Goal: Information Seeking & Learning: Understand process/instructions

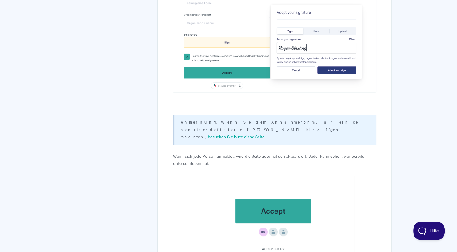
scroll to position [2286, 0]
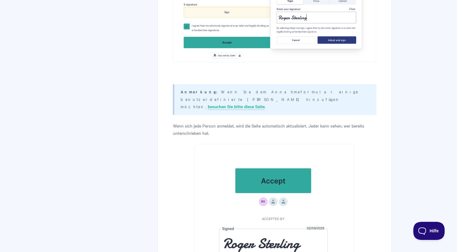
click at [186, 122] on p "Wenn sich jede Person anmeldet, wird die Seite automatisch aktualisiert. Jeder …" at bounding box center [274, 129] width 203 height 15
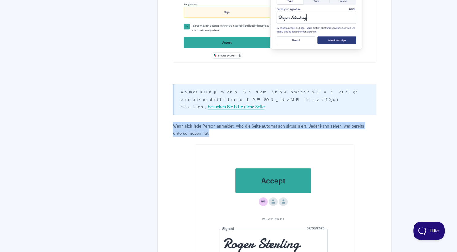
drag, startPoint x: 173, startPoint y: 111, endPoint x: 218, endPoint y: 121, distance: 45.7
click at [218, 122] on p "Wenn sich jede Person anmeldet, wird die Seite automatisch aktualisiert. Jeder …" at bounding box center [274, 129] width 203 height 15
copy p "Wenn sich jede Person anmeldet, wird die Seite automatisch aktualisiert. Jeder …"
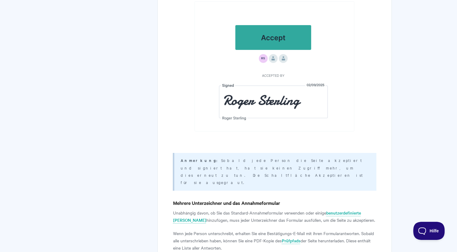
scroll to position [2437, 0]
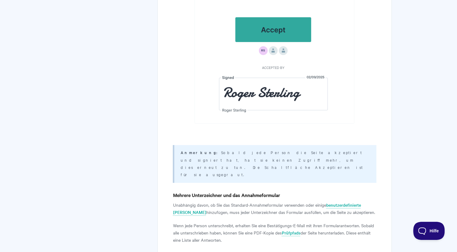
drag, startPoint x: 277, startPoint y: 144, endPoint x: 177, endPoint y: 138, distance: 100.2
click at [177, 145] on div "Anmerkung: [PERSON_NAME] jede Person die Seite akzeptiert und signiert hat, hat…" at bounding box center [274, 164] width 203 height 38
drag, startPoint x: 177, startPoint y: 138, endPoint x: 225, endPoint y: 179, distance: 63.0
click at [225, 201] on p "Unabhängig davon, ob Sie das Standard-Annahmeformular verwenden oder einige ben…" at bounding box center [274, 208] width 203 height 15
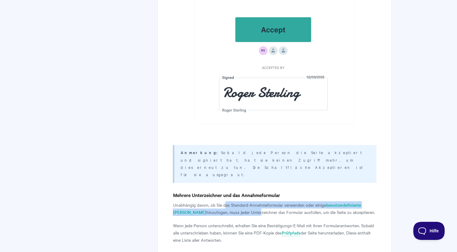
click at [225, 201] on p "Unabhängig davon, ob Sie das Standard-Annahmeformular verwenden oder einige ben…" at bounding box center [274, 208] width 203 height 15
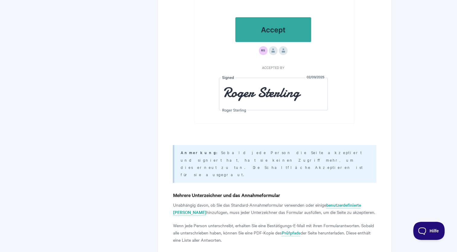
drag, startPoint x: 225, startPoint y: 178, endPoint x: 233, endPoint y: 183, distance: 8.9
click at [233, 201] on p "Unabhängig davon, ob Sie das Standard-Annahmeformular verwenden oder einige ben…" at bounding box center [274, 208] width 203 height 15
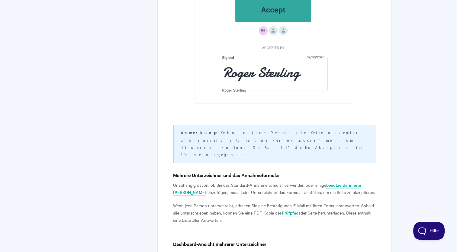
scroll to position [2467, 0]
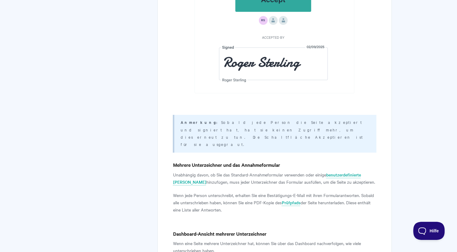
drag, startPoint x: 173, startPoint y: 136, endPoint x: 238, endPoint y: 176, distance: 76.8
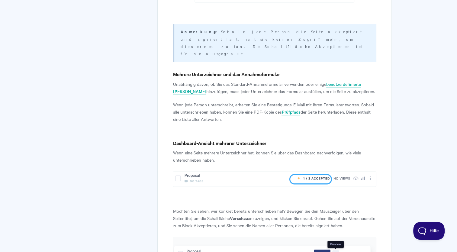
scroll to position [2527, 0]
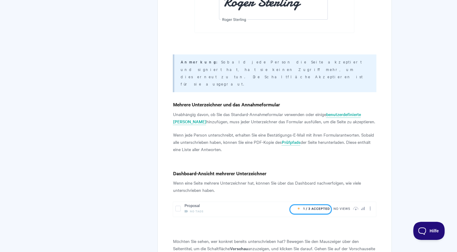
click at [257, 131] on p "Wenn jede Person unterschreibt, erhalten Sie eine Bestätigungs-E-Mail mit ihren…" at bounding box center [274, 142] width 203 height 22
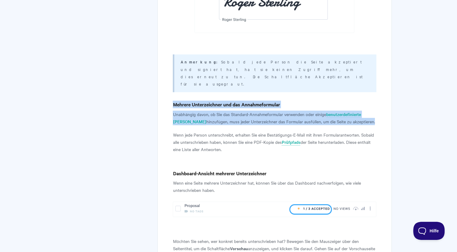
drag, startPoint x: 243, startPoint y: 125, endPoint x: 165, endPoint y: 73, distance: 93.2
copy article "Mehrere Unterzeichner und das Annahmeformular Unabhängig davon, ob Sie das Stan…"
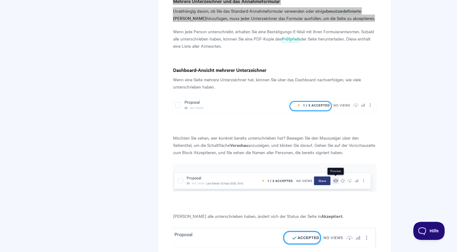
scroll to position [2648, 0]
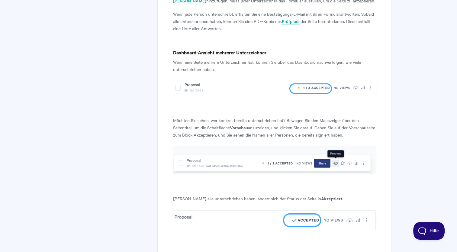
click at [266, 58] on p "Wenn eine Seite mehrere Unterzeichner hat, können Sie über das Dashboard nachve…" at bounding box center [274, 65] width 203 height 15
click at [218, 49] on h4 "Dashboard-Ansicht mehrerer Unterzeichner" at bounding box center [274, 53] width 203 height 8
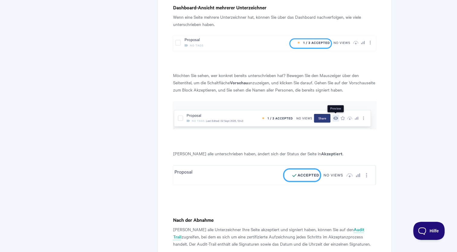
scroll to position [2799, 0]
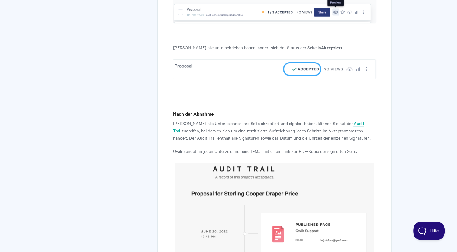
click at [235, 120] on p "[PERSON_NAME] alle Unterzeichner Ihre Seite akzeptiert und signiert haben, könn…" at bounding box center [274, 131] width 203 height 22
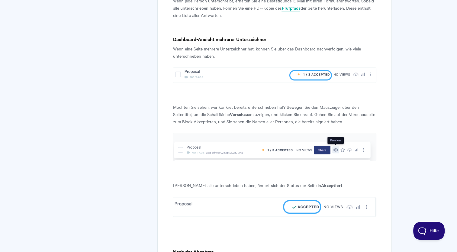
scroll to position [2648, 0]
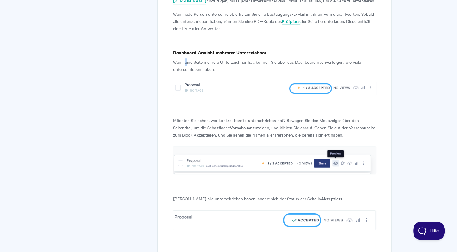
drag, startPoint x: 186, startPoint y: 27, endPoint x: 177, endPoint y: 23, distance: 10.2
click at [177, 49] on h4 "Dashboard-Ansicht mehrerer Unterzeichner" at bounding box center [274, 53] width 203 height 8
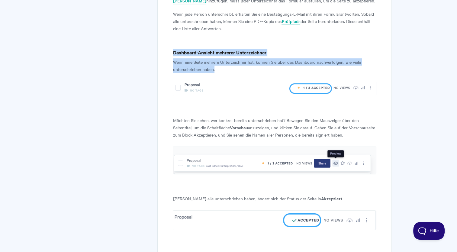
drag, startPoint x: 174, startPoint y: 23, endPoint x: 266, endPoint y: 38, distance: 93.5
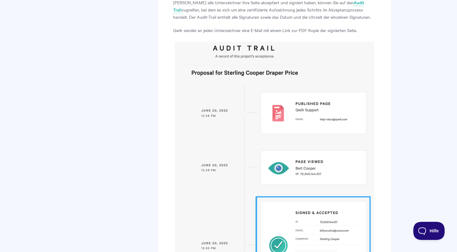
scroll to position [2769, 0]
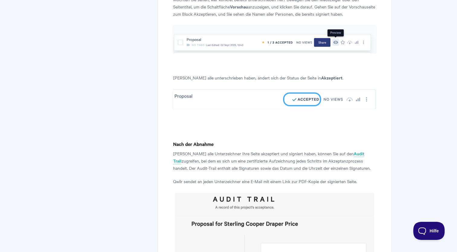
click at [256, 140] on h4 "Nach der Abnahme" at bounding box center [274, 144] width 203 height 8
drag, startPoint x: 173, startPoint y: 112, endPoint x: 214, endPoint y: 112, distance: 40.8
click at [214, 140] on h4 "Nach der Abnahme" at bounding box center [274, 144] width 203 height 8
copy h4 "Nach der Abnahme"
click at [209, 178] on p "Qwilr sendet an jeden Unterzeichner eine E-Mail mit einem Link zur PDF-Kopie de…" at bounding box center [274, 181] width 203 height 7
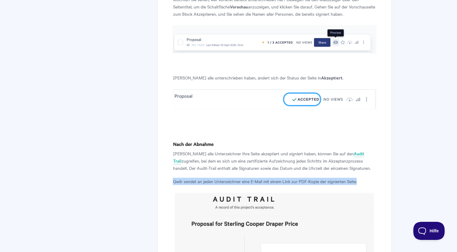
drag, startPoint x: 173, startPoint y: 152, endPoint x: 358, endPoint y: 144, distance: 185.7
copy p "Qwilr sendet an jeden Unterzeichner eine E-Mail mit einem Link zur PDF-Kopie de…"
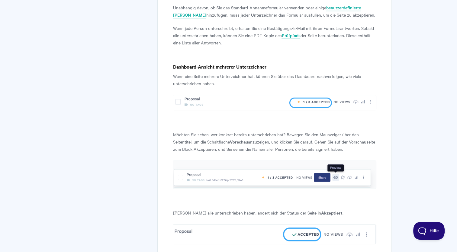
scroll to position [2618, 0]
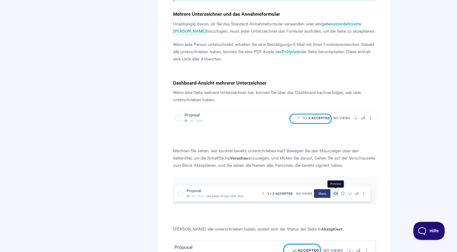
drag, startPoint x: 186, startPoint y: 70, endPoint x: 183, endPoint y: 70, distance: 3.6
click at [186, 89] on p "Wenn eine Seite mehrere Unterzeichner hat, können Sie über das Dashboard nachve…" at bounding box center [274, 96] width 203 height 15
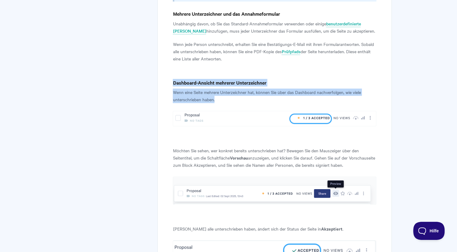
drag, startPoint x: 174, startPoint y: 52, endPoint x: 236, endPoint y: 70, distance: 64.6
copy article "Dashboard-Ansicht mehrerer Unterzeichner Wenn eine Seite mehrere Unterzeichner …"
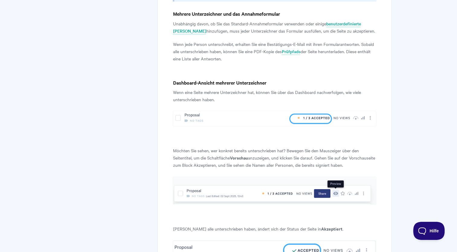
drag, startPoint x: 261, startPoint y: 186, endPoint x: 254, endPoint y: 189, distance: 7.6
drag, startPoint x: 174, startPoint y: 199, endPoint x: 328, endPoint y: 194, distance: 154.2
click at [328, 225] on p "[PERSON_NAME] alle unterschrieben haben, ändert sich der Status der Seite in Ak…" at bounding box center [274, 228] width 203 height 7
copy p "[PERSON_NAME] alle unterschrieben haben, ändert sich der Status der Seite in Ak…"
